Goal: Transaction & Acquisition: Purchase product/service

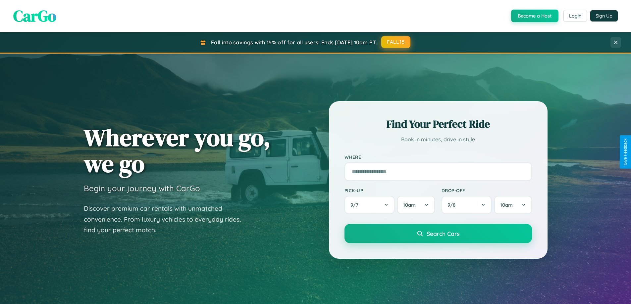
click at [396, 42] on button "FALL15" at bounding box center [395, 42] width 29 height 12
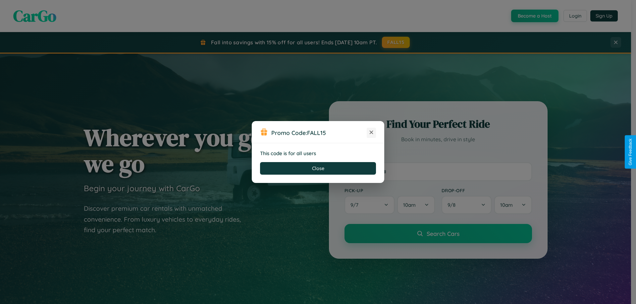
click at [371, 133] on icon at bounding box center [371, 132] width 7 height 7
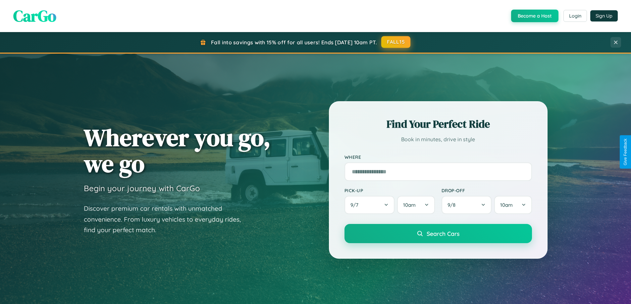
click at [396, 42] on button "FALL15" at bounding box center [395, 42] width 29 height 12
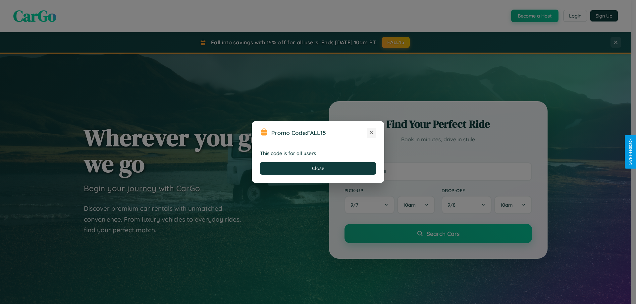
click at [371, 133] on icon at bounding box center [371, 132] width 7 height 7
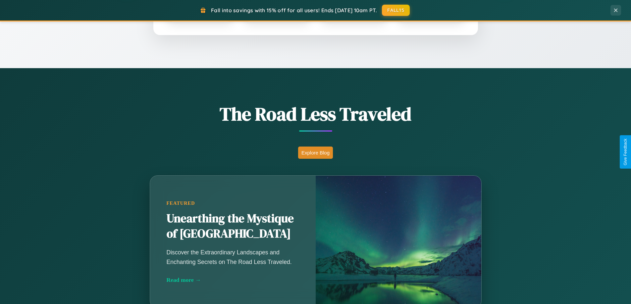
scroll to position [456, 0]
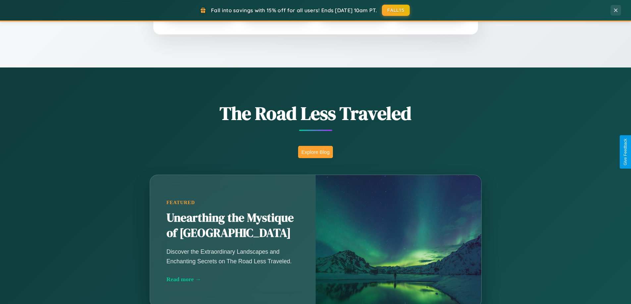
click at [315, 152] on button "Explore Blog" at bounding box center [315, 152] width 35 height 12
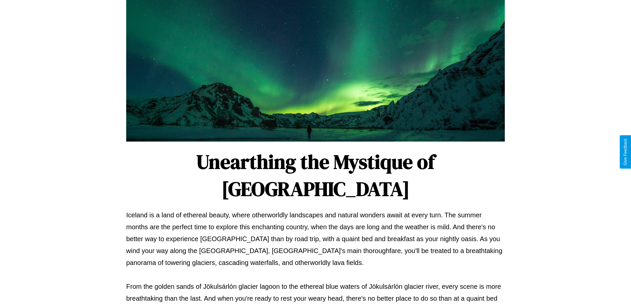
scroll to position [214, 0]
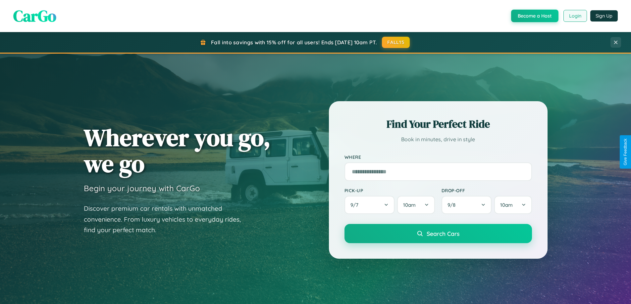
click at [575, 16] on button "Login" at bounding box center [575, 16] width 24 height 12
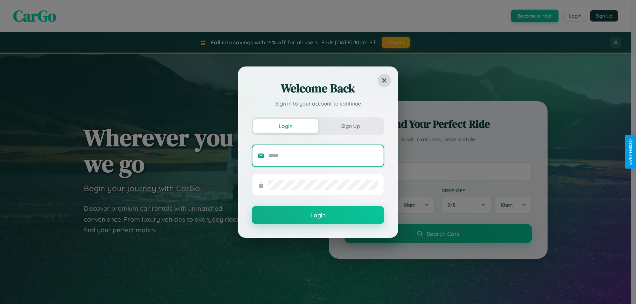
click at [323, 156] on input "text" at bounding box center [323, 156] width 110 height 11
type input "**********"
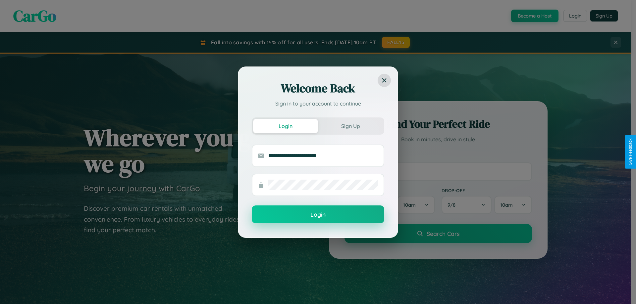
click at [318, 215] on button "Login" at bounding box center [318, 215] width 133 height 18
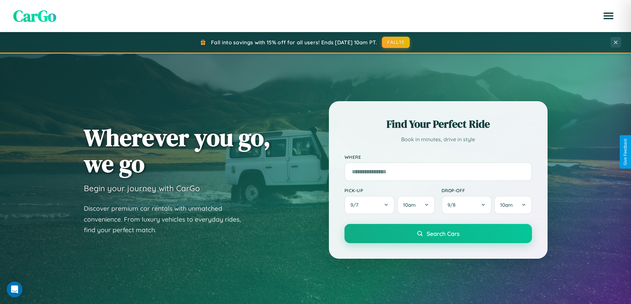
scroll to position [20, 0]
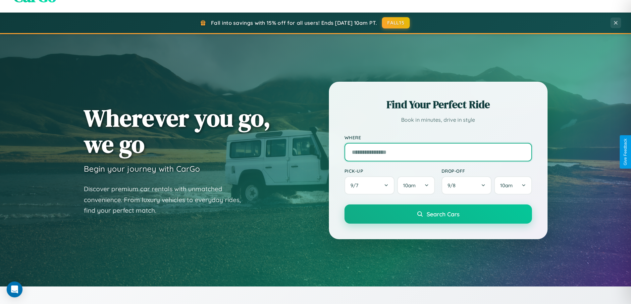
click at [438, 152] on input "text" at bounding box center [438, 152] width 187 height 19
type input "**********"
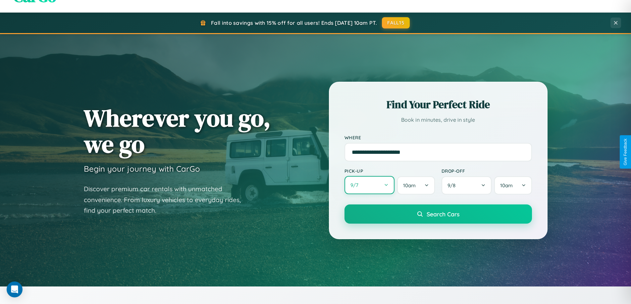
click at [369, 186] on button "9 / 7" at bounding box center [370, 185] width 50 height 18
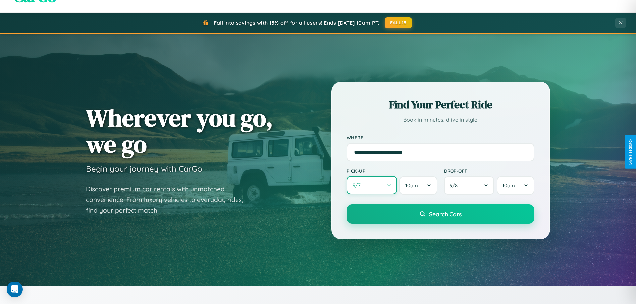
select select "*"
select select "****"
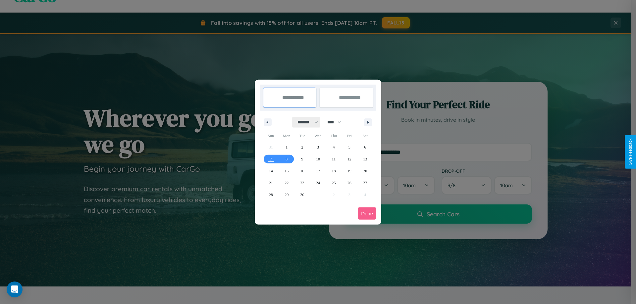
drag, startPoint x: 305, startPoint y: 122, endPoint x: 318, endPoint y: 133, distance: 17.0
click at [305, 122] on select "******* ******** ***** ***** *** **** **** ****** ********* ******* ******** **…" at bounding box center [307, 122] width 28 height 11
select select "**"
click at [365, 147] on span "6" at bounding box center [365, 147] width 2 height 12
type input "**********"
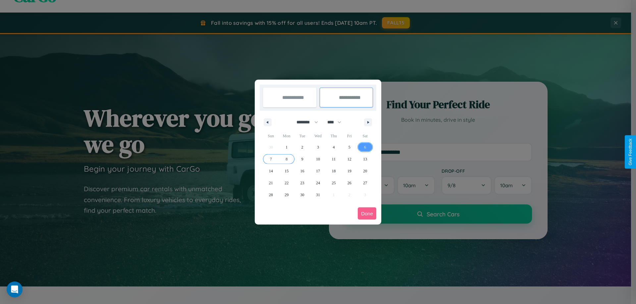
click at [287, 159] on span "8" at bounding box center [287, 159] width 2 height 12
type input "**********"
click at [367, 214] on button "Done" at bounding box center [367, 214] width 19 height 12
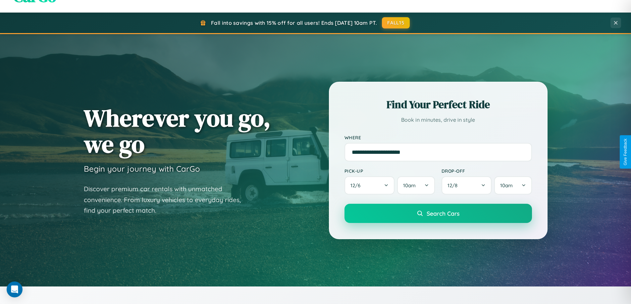
click at [438, 214] on span "Search Cars" at bounding box center [443, 213] width 33 height 7
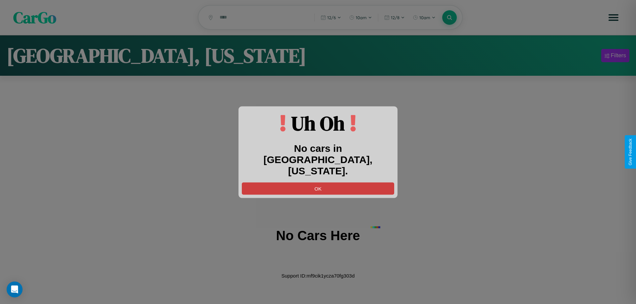
click at [318, 183] on button "OK" at bounding box center [318, 189] width 152 height 12
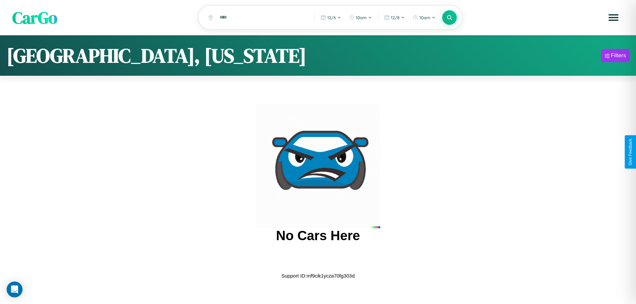
click at [35, 18] on span "CarGo" at bounding box center [34, 17] width 45 height 23
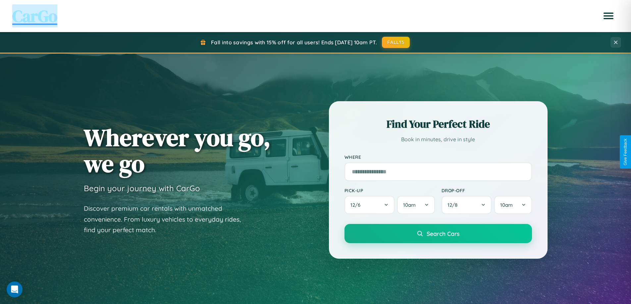
scroll to position [20, 0]
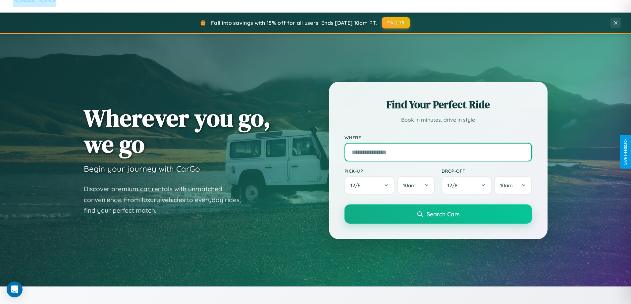
click at [438, 152] on input "text" at bounding box center [438, 152] width 187 height 19
type input "******"
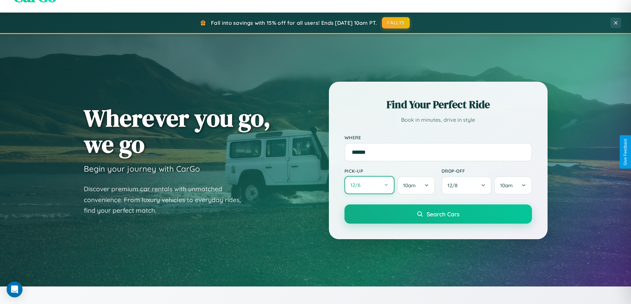
click at [369, 186] on button "12 / 6" at bounding box center [370, 185] width 50 height 18
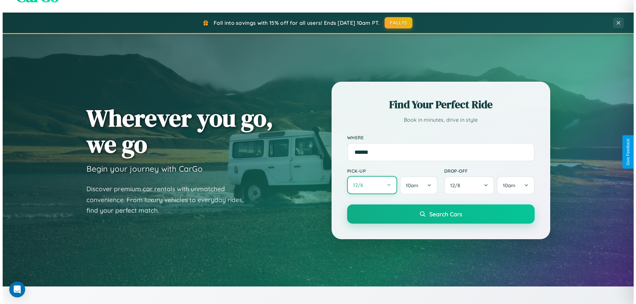
select select "*"
select select "****"
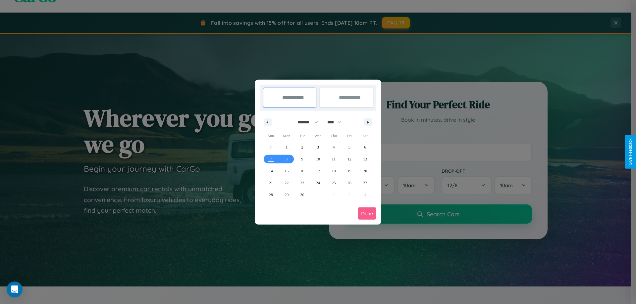
click at [305, 122] on select "******* ******** ***** ***** *** **** **** ****** ********* ******* ******** **…" at bounding box center [307, 122] width 28 height 11
select select "*"
click at [337, 122] on select "**** **** **** **** **** **** **** **** **** **** **** **** **** **** **** ****…" at bounding box center [334, 122] width 20 height 11
select select "****"
click at [271, 195] on span "28" at bounding box center [271, 195] width 4 height 12
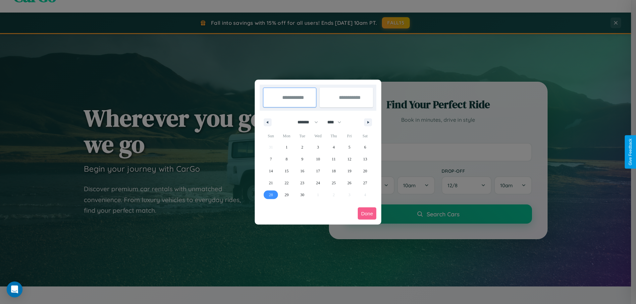
type input "**********"
click at [368, 122] on icon "button" at bounding box center [369, 122] width 3 height 3
select select "*"
click at [302, 159] on span "7" at bounding box center [302, 159] width 2 height 12
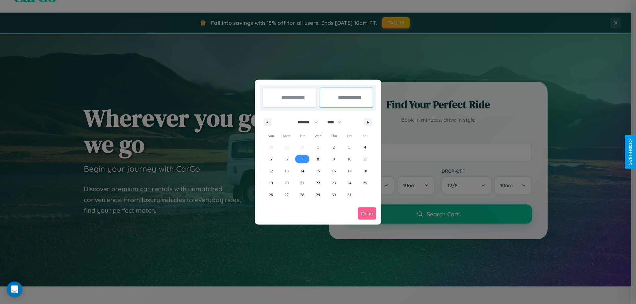
type input "**********"
select select "*"
click at [367, 214] on button "Done" at bounding box center [367, 214] width 19 height 12
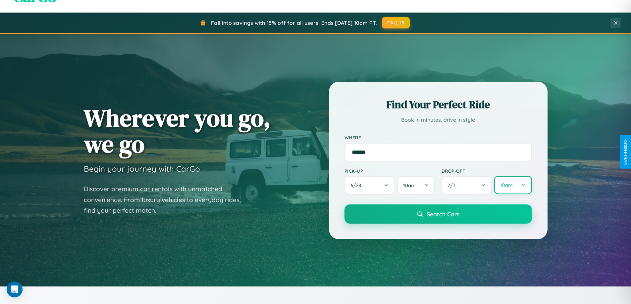
click at [513, 186] on button "10am" at bounding box center [512, 185] width 37 height 18
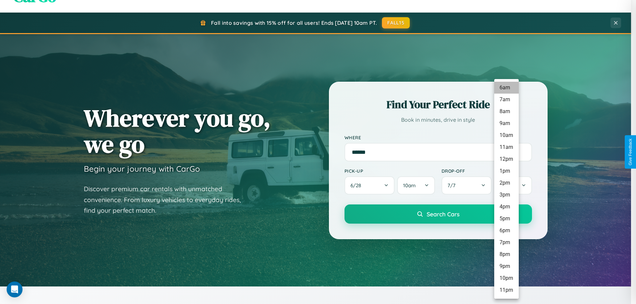
click at [506, 88] on li "6am" at bounding box center [506, 88] width 25 height 12
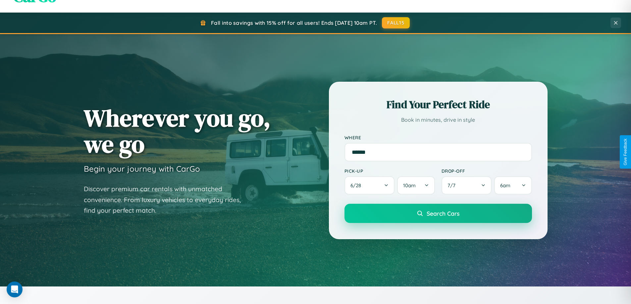
click at [438, 214] on span "Search Cars" at bounding box center [443, 213] width 33 height 7
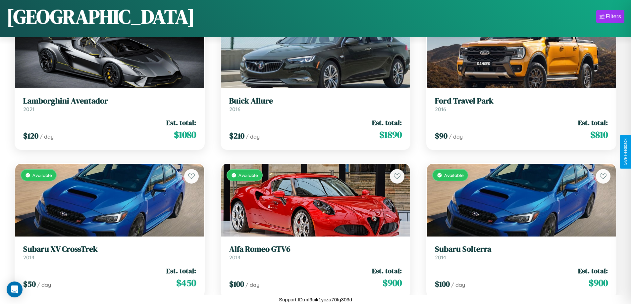
scroll to position [1132, 0]
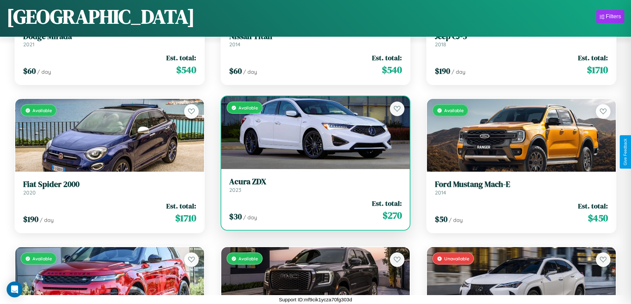
click at [313, 188] on link "Acura ZDX 2023" at bounding box center [315, 185] width 173 height 16
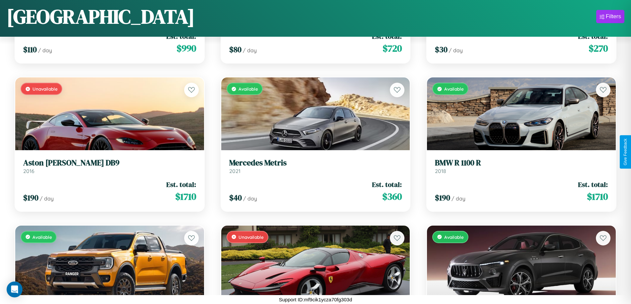
scroll to position [2318, 0]
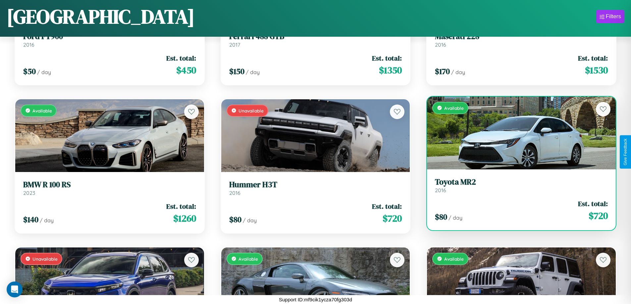
click at [517, 187] on link "Toyota MR2 2016" at bounding box center [521, 186] width 173 height 16
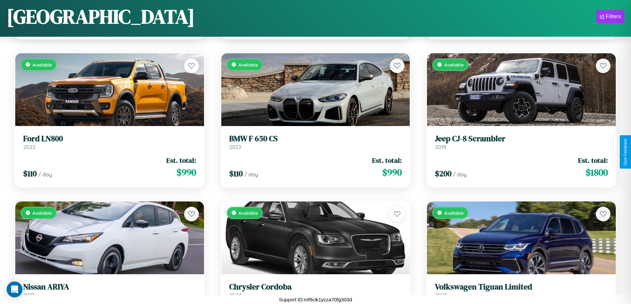
scroll to position [686, 0]
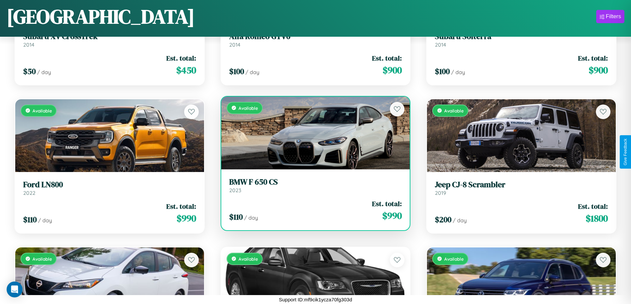
click at [313, 186] on h3 "BMW F 650 CS" at bounding box center [315, 183] width 173 height 10
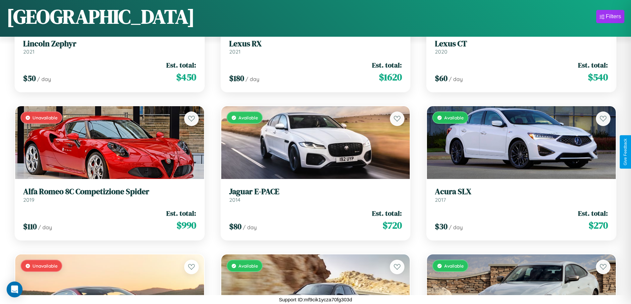
scroll to position [3208, 0]
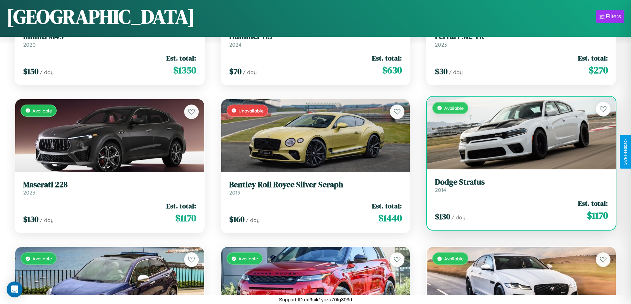
click at [517, 210] on div "$ 130 / day Est. total: $ 1170" at bounding box center [521, 211] width 173 height 24
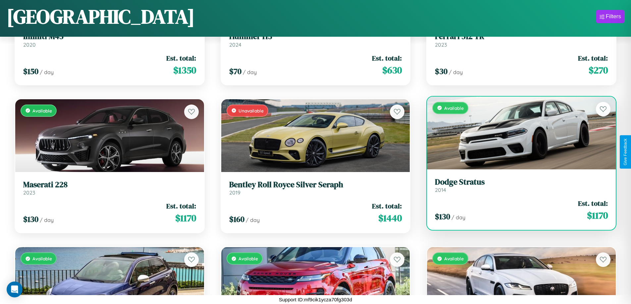
click at [517, 210] on div "$ 130 / day Est. total: $ 1170" at bounding box center [521, 211] width 173 height 24
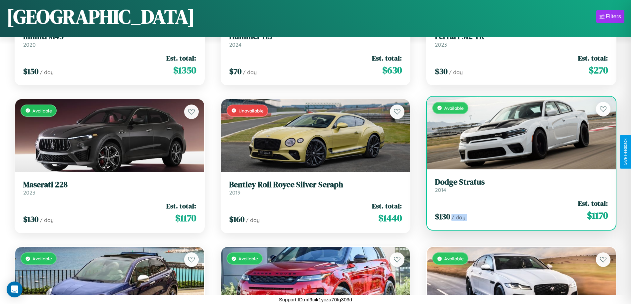
click at [517, 210] on div "$ 130 / day Est. total: $ 1170" at bounding box center [521, 211] width 173 height 24
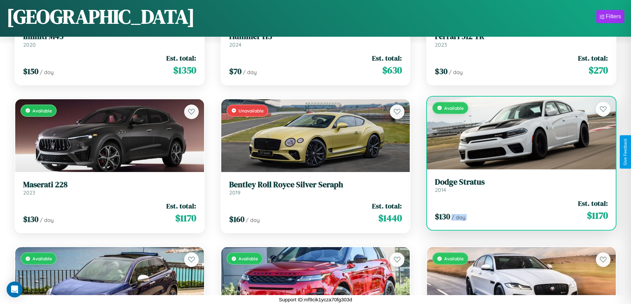
click at [517, 210] on div "$ 130 / day Est. total: $ 1170" at bounding box center [521, 211] width 173 height 24
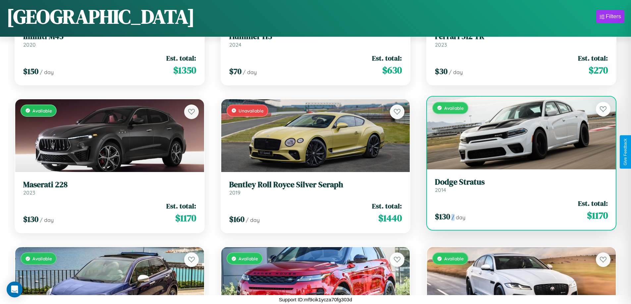
click at [517, 210] on div "$ 130 / day Est. total: $ 1170" at bounding box center [521, 211] width 173 height 24
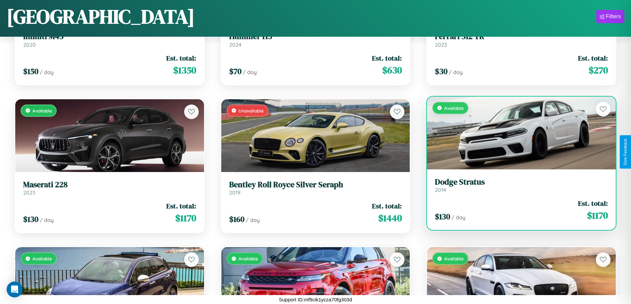
click at [517, 185] on h3 "Dodge Stratus" at bounding box center [521, 183] width 173 height 10
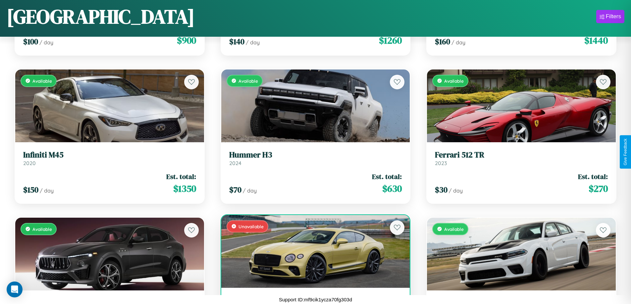
scroll to position [2615, 0]
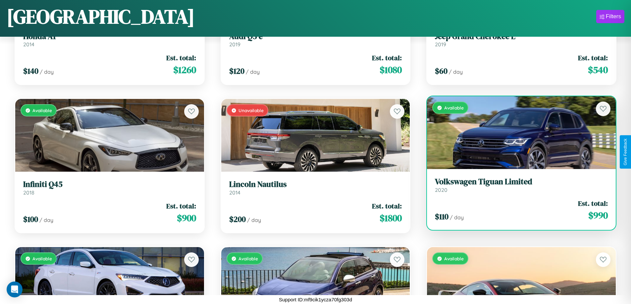
click at [517, 135] on div "Available" at bounding box center [521, 132] width 189 height 73
click at [517, 133] on div "Available" at bounding box center [521, 132] width 189 height 73
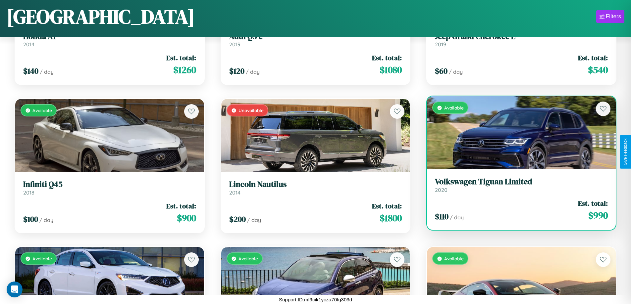
click at [517, 133] on div "Available" at bounding box center [521, 132] width 189 height 73
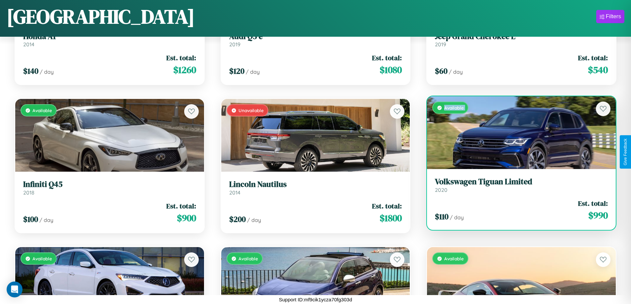
click at [517, 133] on div "Available" at bounding box center [521, 132] width 189 height 73
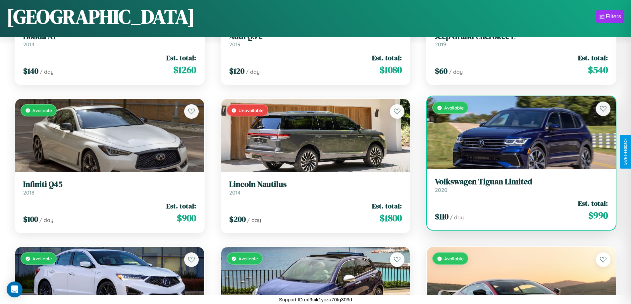
click at [517, 133] on div "Available" at bounding box center [521, 132] width 189 height 73
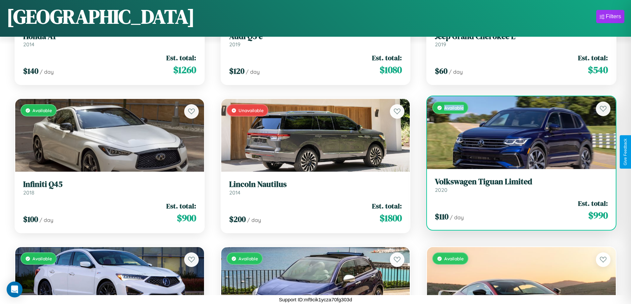
click at [517, 133] on div "Available" at bounding box center [521, 132] width 189 height 73
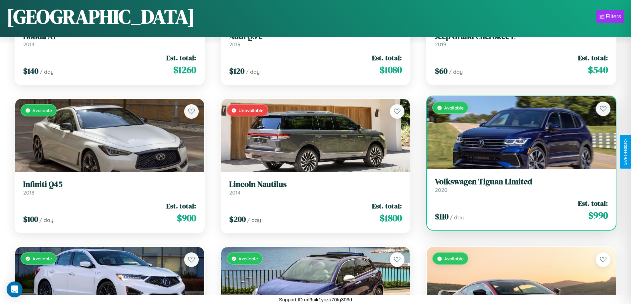
click at [517, 185] on h3 "Volkswagen Tiguan Limited" at bounding box center [521, 182] width 173 height 10
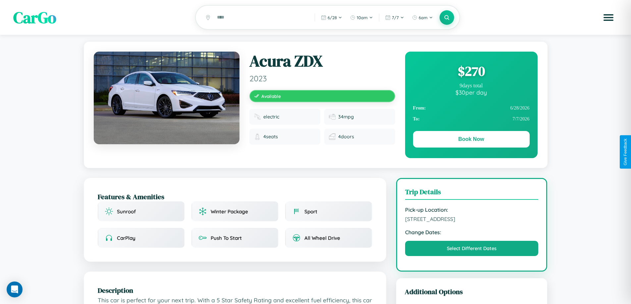
click at [471, 72] on div "$ 270" at bounding box center [471, 71] width 117 height 18
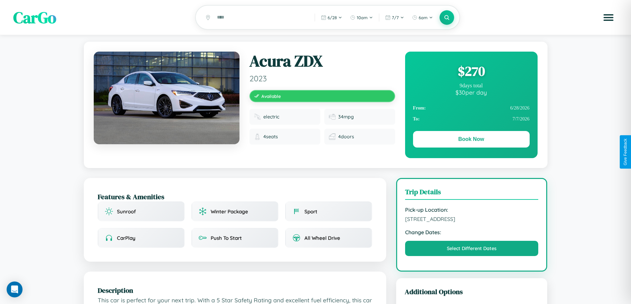
click at [471, 72] on div "$ 270" at bounding box center [471, 71] width 117 height 18
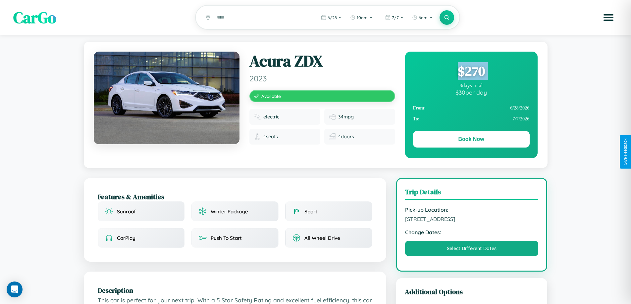
click at [471, 72] on div "$ 270" at bounding box center [471, 71] width 117 height 18
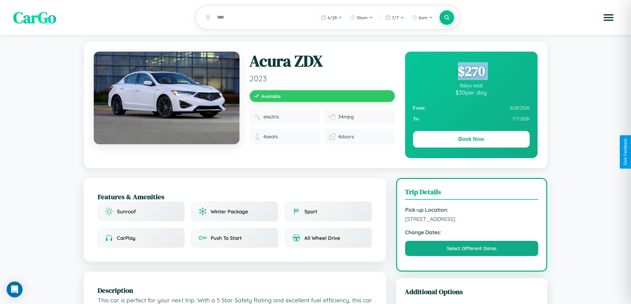
click at [471, 72] on div "$ 270" at bounding box center [471, 71] width 117 height 18
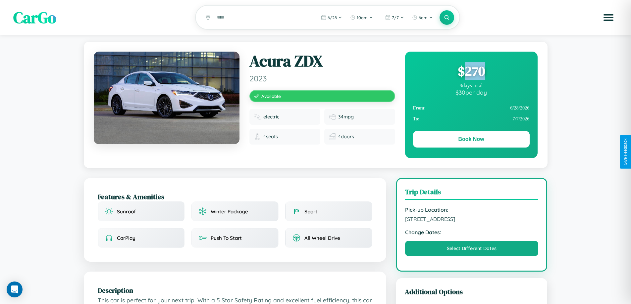
click at [471, 72] on div "$ 270" at bounding box center [471, 71] width 117 height 18
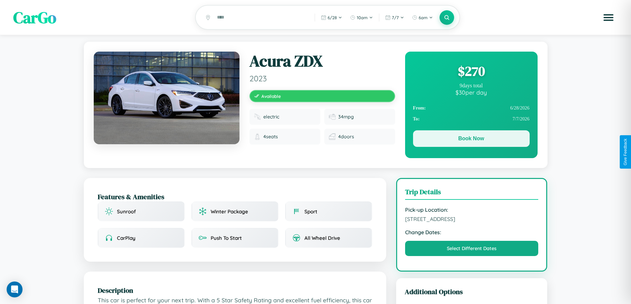
click at [471, 140] on button "Book Now" at bounding box center [471, 139] width 117 height 17
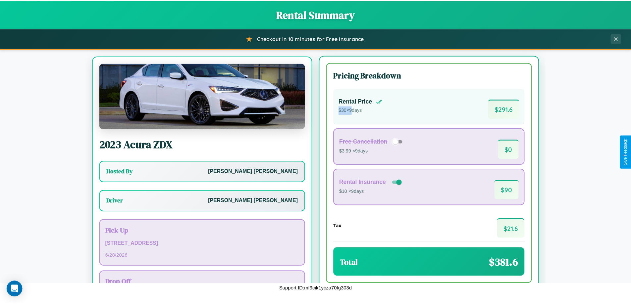
scroll to position [31, 0]
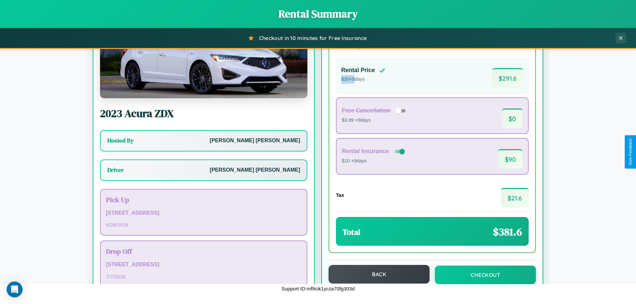
click at [376, 275] on button "Back" at bounding box center [379, 274] width 101 height 19
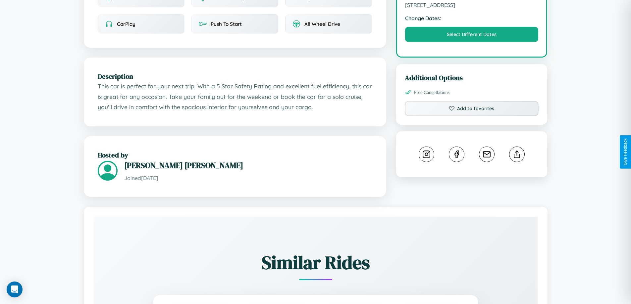
scroll to position [218, 0]
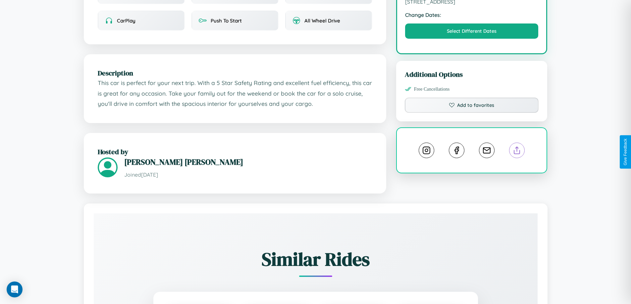
click at [517, 152] on line at bounding box center [517, 149] width 0 height 5
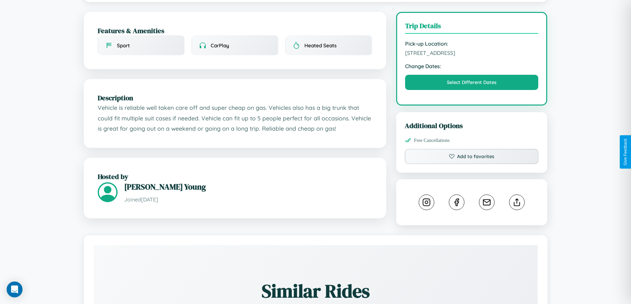
scroll to position [218, 0]
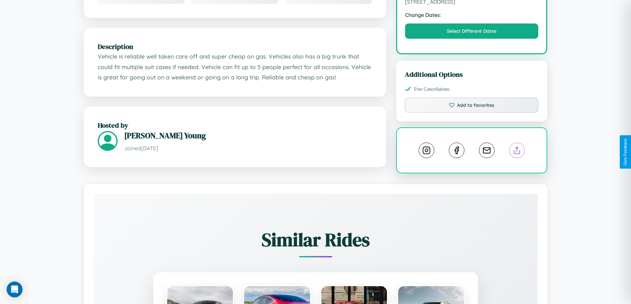
click at [517, 151] on line at bounding box center [517, 149] width 0 height 5
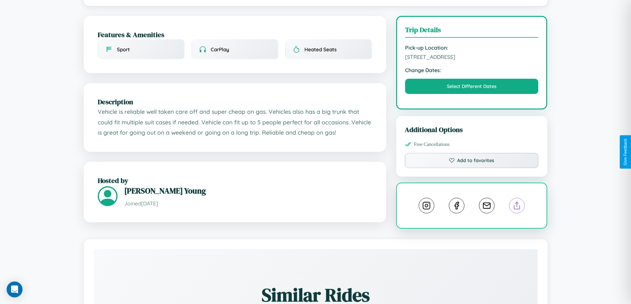
scroll to position [68, 0]
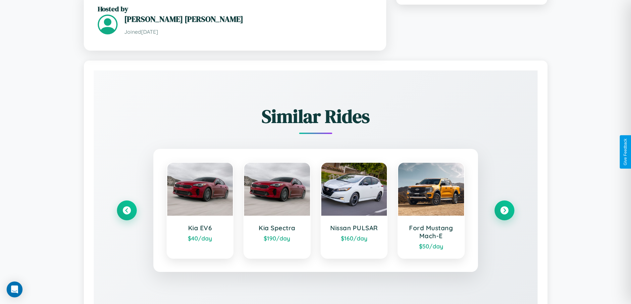
scroll to position [415, 0]
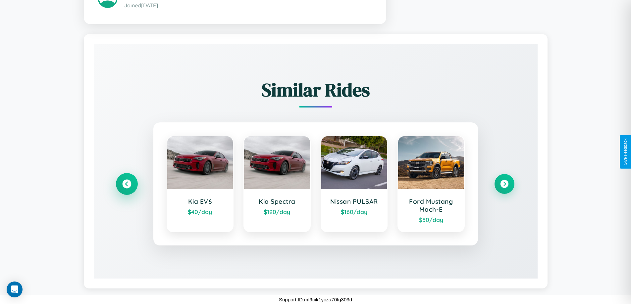
click at [127, 184] on icon at bounding box center [126, 184] width 9 height 9
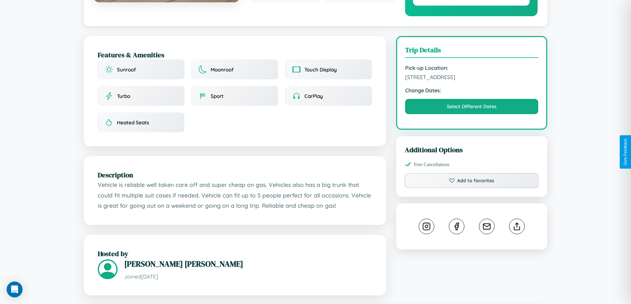
scroll to position [68, 0]
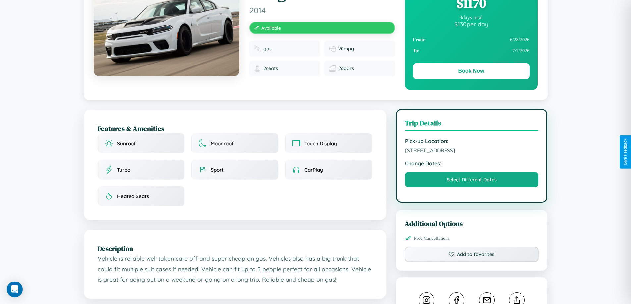
click at [472, 151] on span "4552 Chestnut Street Prague 93196 Czech Republic" at bounding box center [471, 150] width 133 height 7
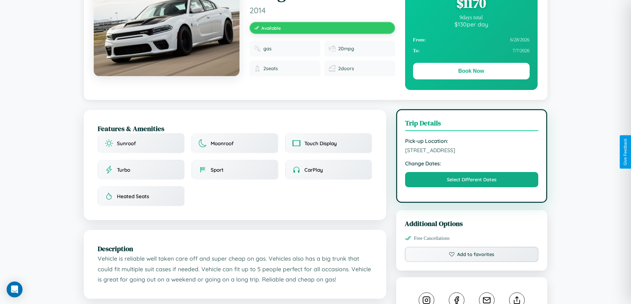
click at [472, 151] on span "4552 Chestnut Street Prague 93196 Czech Republic" at bounding box center [471, 150] width 133 height 7
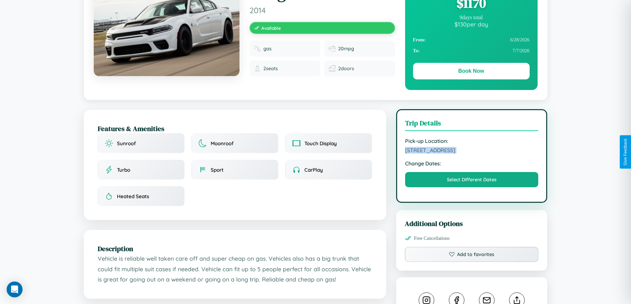
click at [472, 151] on span "4552 Chestnut Street Prague 93196 Czech Republic" at bounding box center [471, 150] width 133 height 7
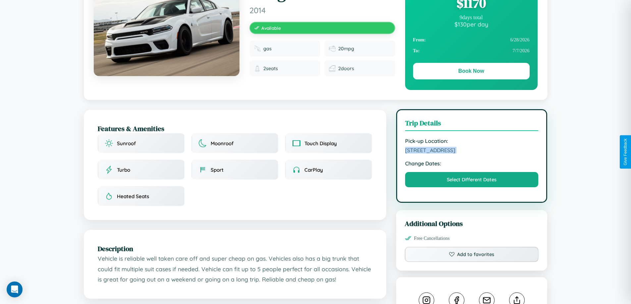
click at [472, 151] on span "4552 Chestnut Street Prague 93196 Czech Republic" at bounding box center [471, 150] width 133 height 7
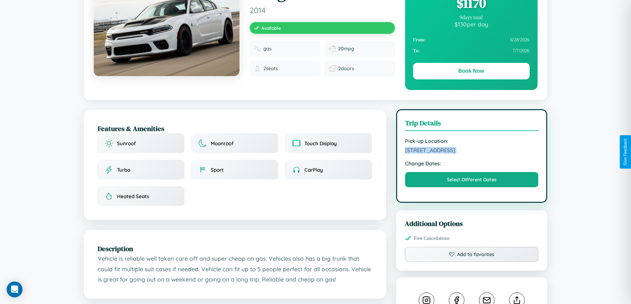
click at [472, 151] on span "4552 Chestnut Street Prague 93196 Czech Republic" at bounding box center [471, 150] width 133 height 7
